Goal: Find specific page/section: Find specific page/section

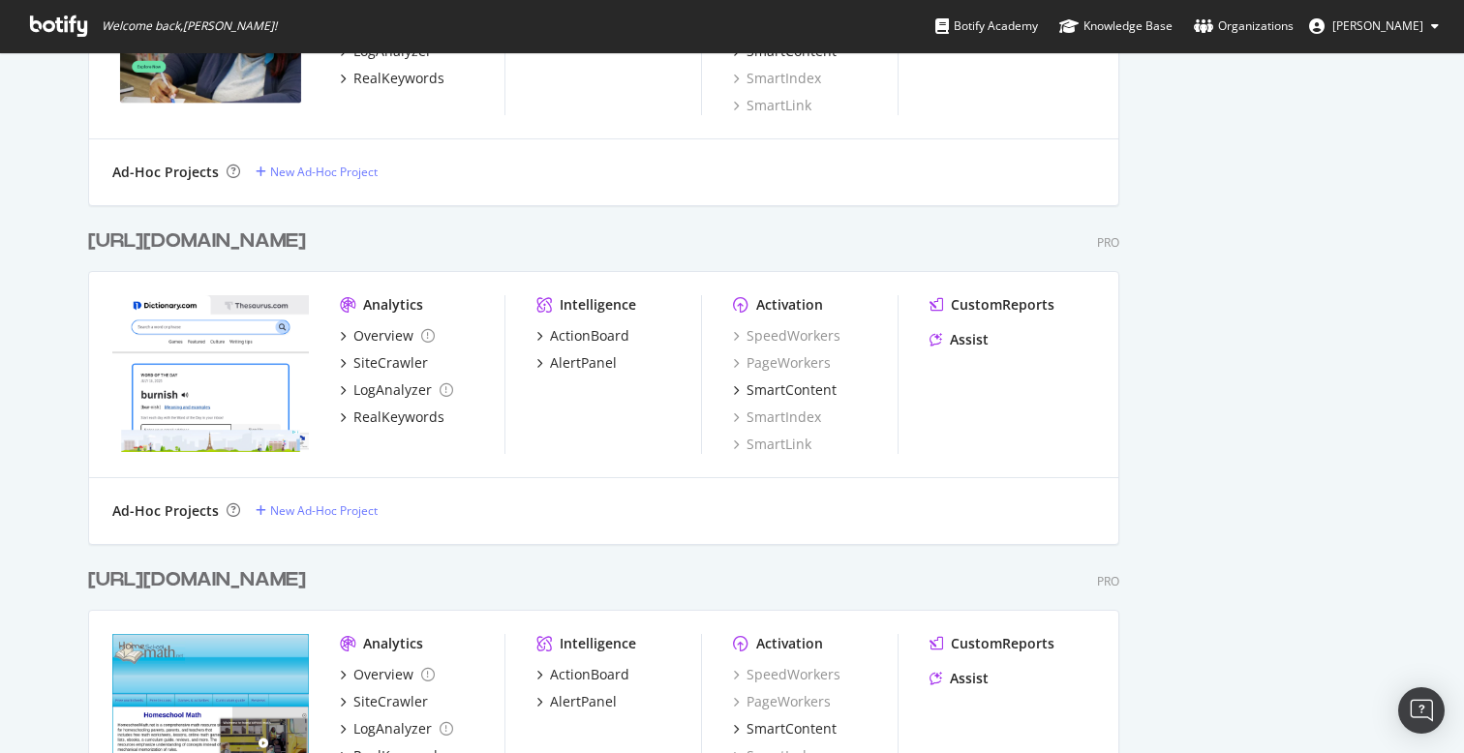
scroll to position [1302, 0]
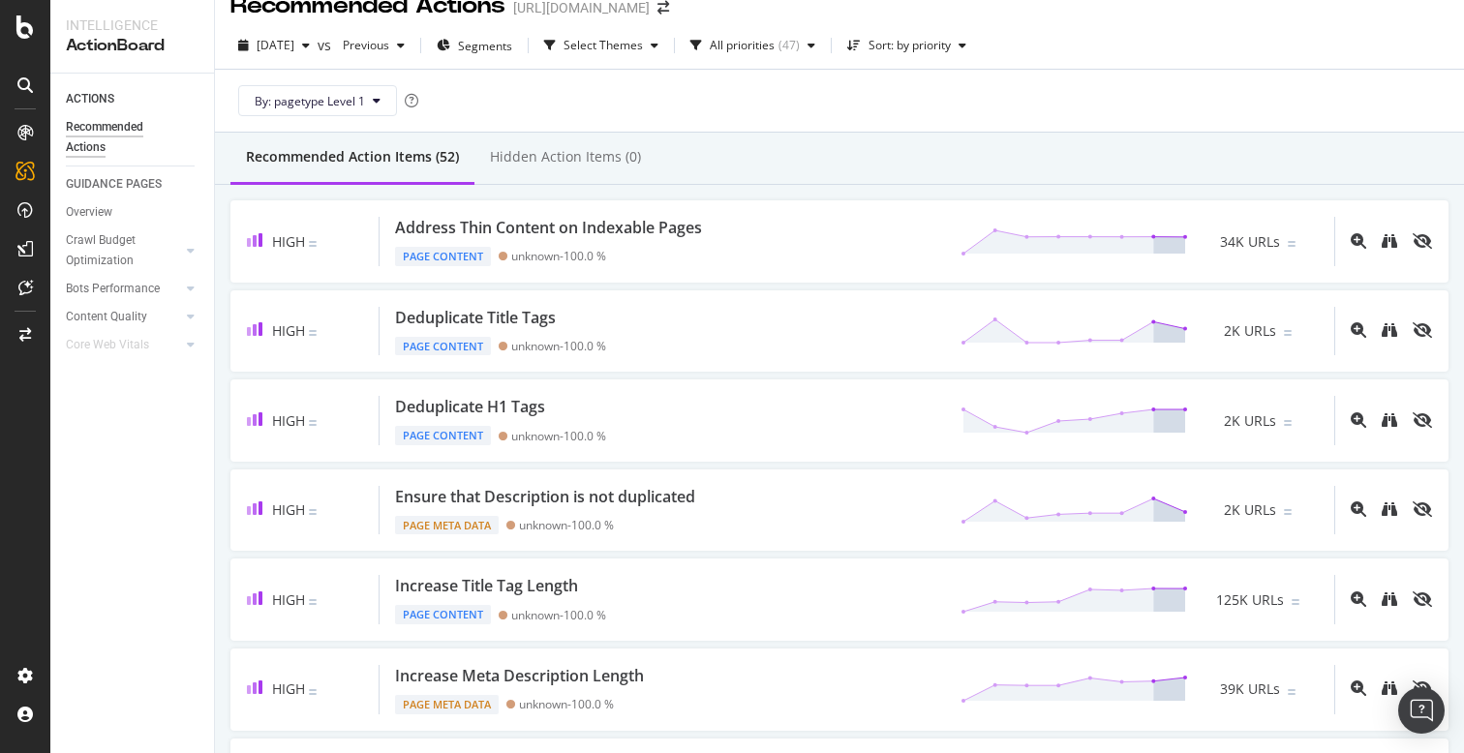
scroll to position [39, 0]
